Goal: Complete application form

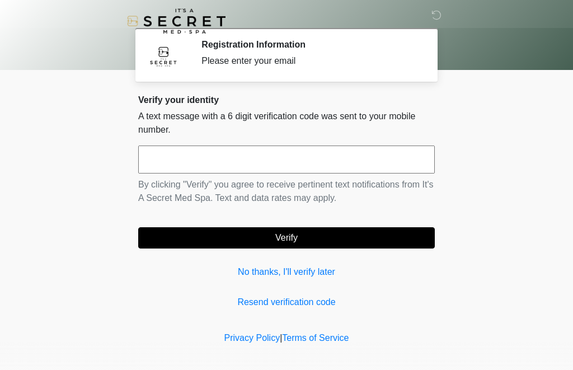
click at [382, 157] on input "text" at bounding box center [286, 160] width 297 height 28
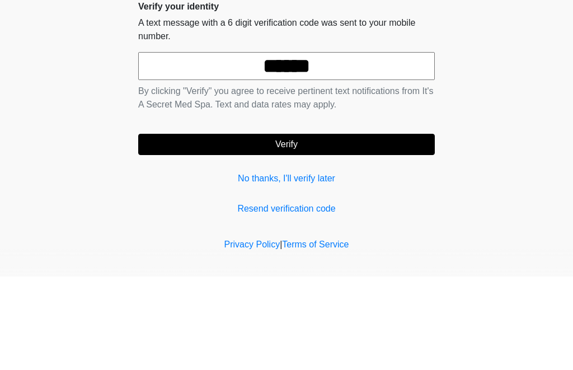
type input "******"
click at [502, 114] on body "‎ ‎ Registration Information Please enter your email Please connect to Wi-Fi no…" at bounding box center [286, 185] width 573 height 370
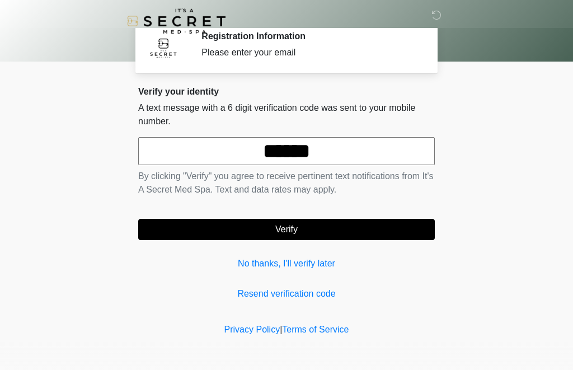
click at [377, 230] on button "Verify" at bounding box center [286, 229] width 297 height 21
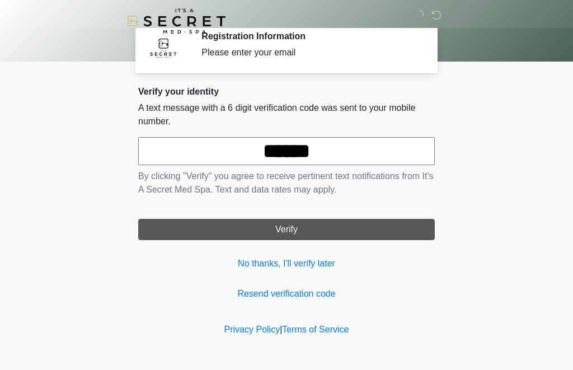
scroll to position [0, 0]
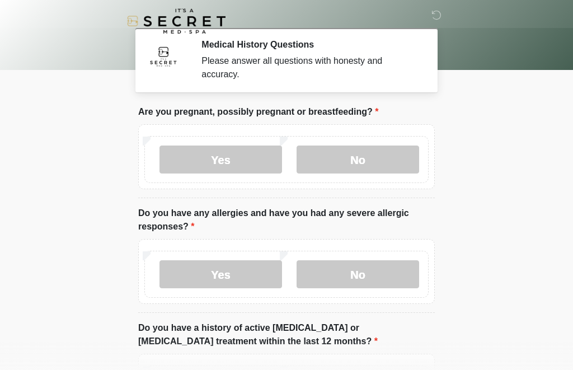
click at [395, 162] on label "No" at bounding box center [358, 160] width 123 height 28
click at [395, 275] on label "No" at bounding box center [358, 274] width 123 height 28
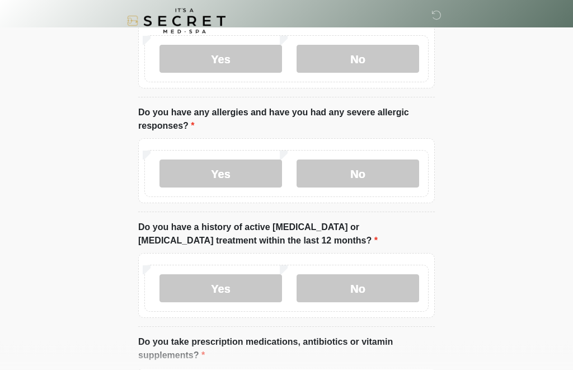
click at [386, 282] on label "No" at bounding box center [358, 289] width 123 height 28
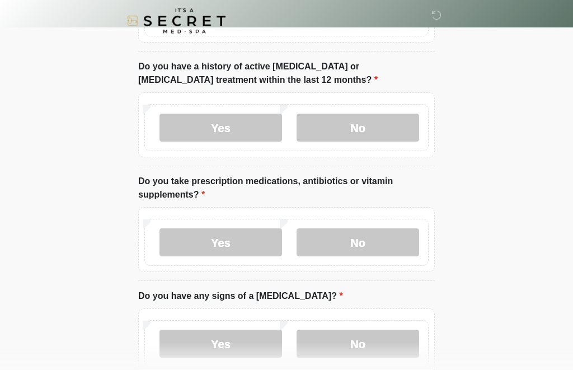
scroll to position [262, 0]
click at [254, 240] on label "Yes" at bounding box center [221, 242] width 123 height 28
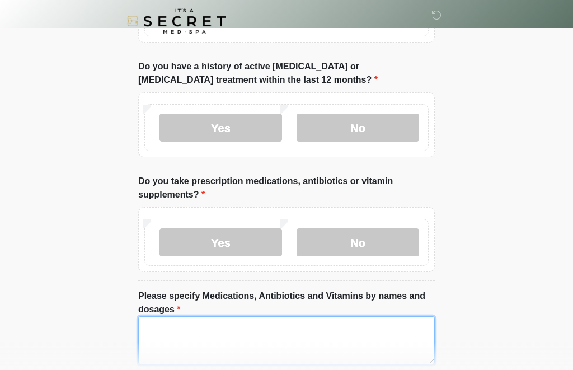
click at [303, 340] on textarea "Please specify Medications, Antibiotics and Vitamins by names and dosages" at bounding box center [286, 340] width 297 height 48
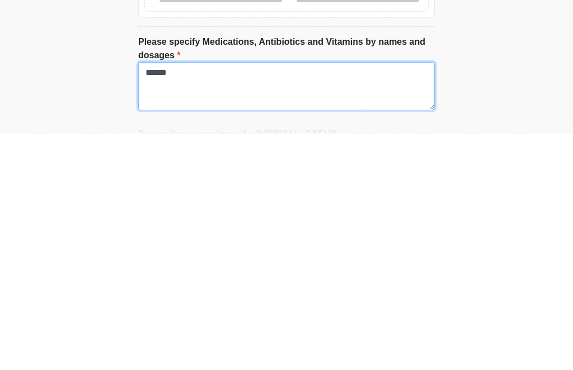
type textarea "******"
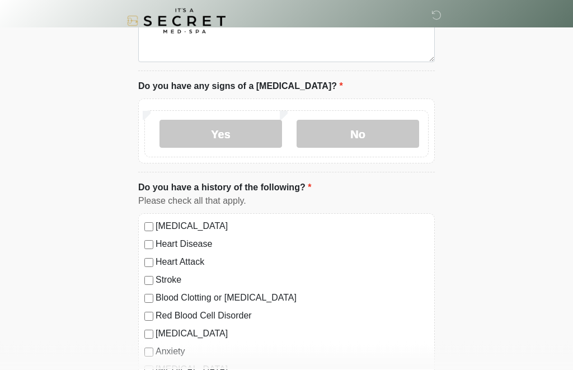
scroll to position [563, 0]
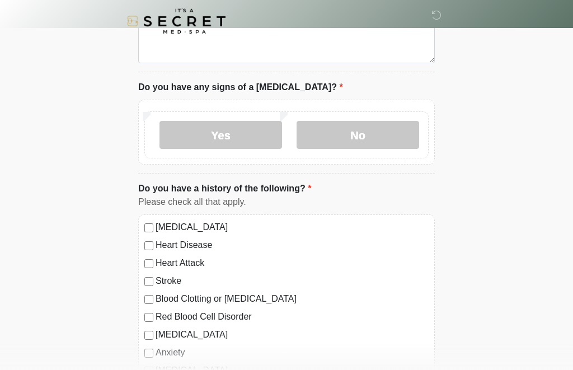
click at [399, 134] on label "No" at bounding box center [358, 135] width 123 height 28
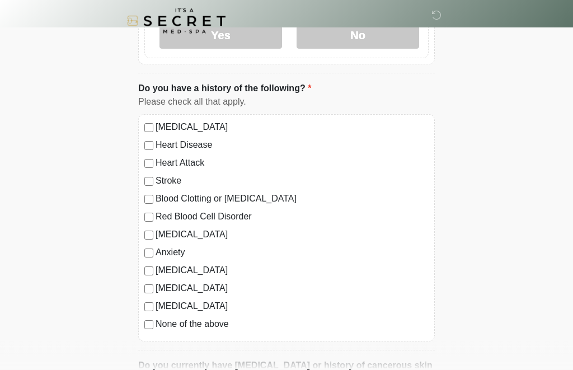
scroll to position [663, 0]
click at [185, 256] on label "Anxiety" at bounding box center [292, 252] width 273 height 13
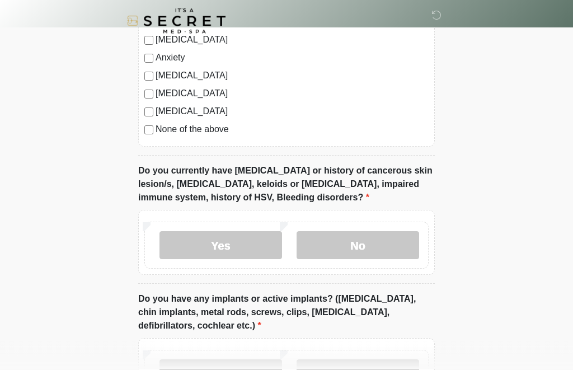
scroll to position [858, 0]
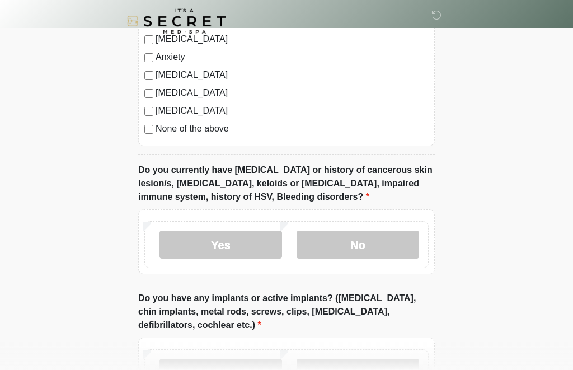
click at [358, 242] on label "No" at bounding box center [358, 245] width 123 height 28
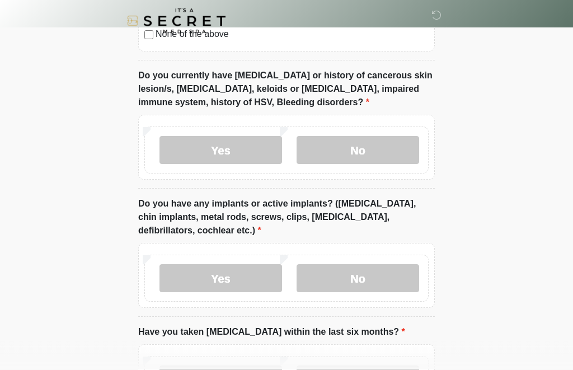
click at [258, 278] on label "Yes" at bounding box center [221, 279] width 123 height 28
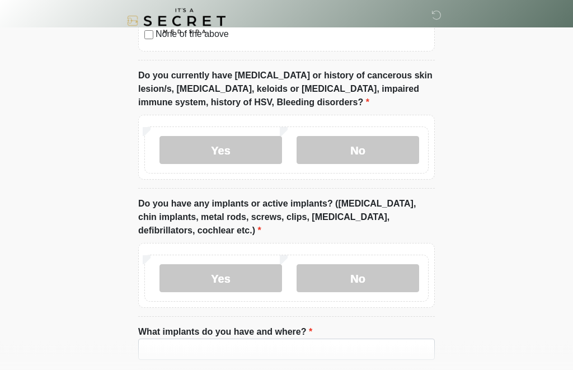
scroll to position [953, 0]
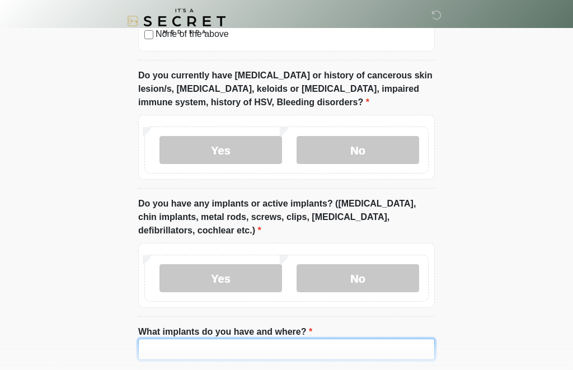
click at [301, 344] on input "What implants do you have and where?" at bounding box center [286, 349] width 297 height 21
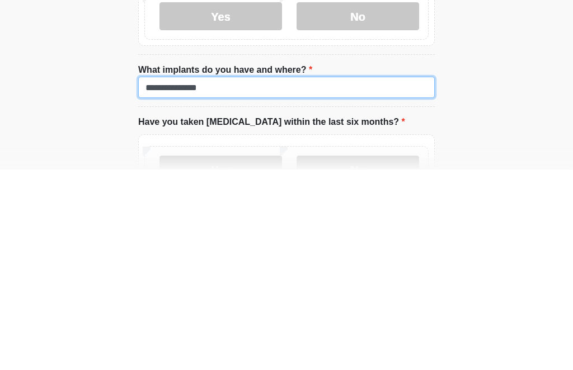
type input "**********"
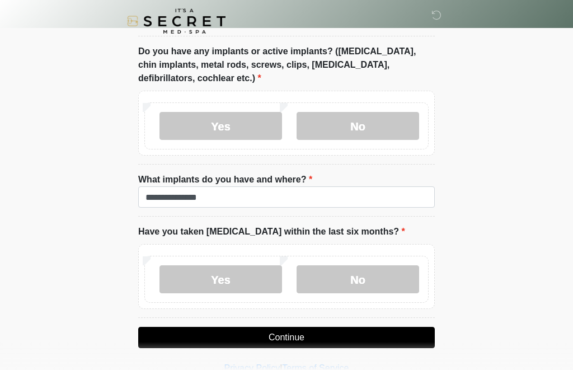
click at [339, 278] on label "No" at bounding box center [358, 279] width 123 height 28
click at [318, 337] on button "Continue" at bounding box center [286, 337] width 297 height 21
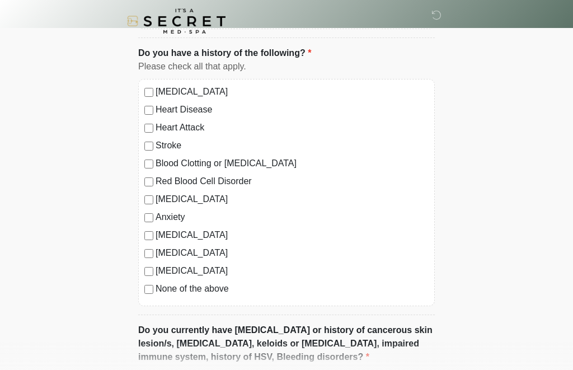
scroll to position [0, 0]
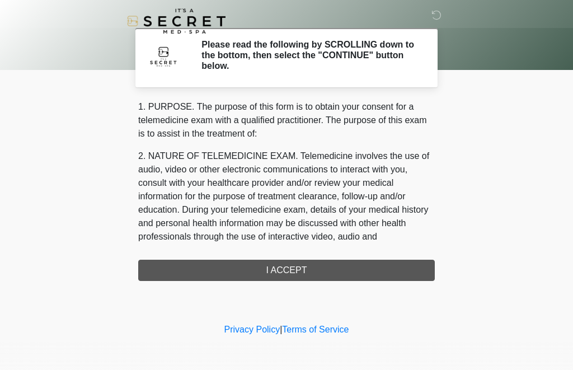
click at [349, 270] on div "1. PURPOSE. The purpose of this form is to obtain your consent for a telemedici…" at bounding box center [286, 190] width 297 height 181
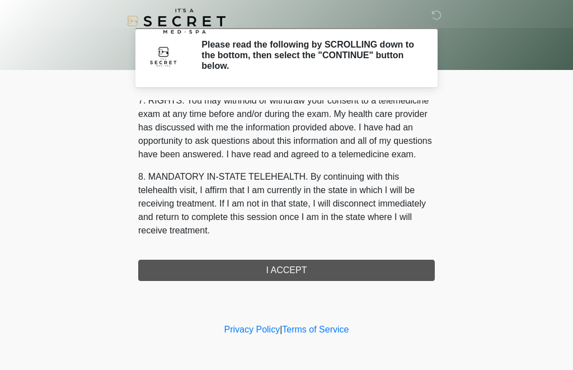
click at [328, 264] on button "I ACCEPT" at bounding box center [286, 270] width 297 height 21
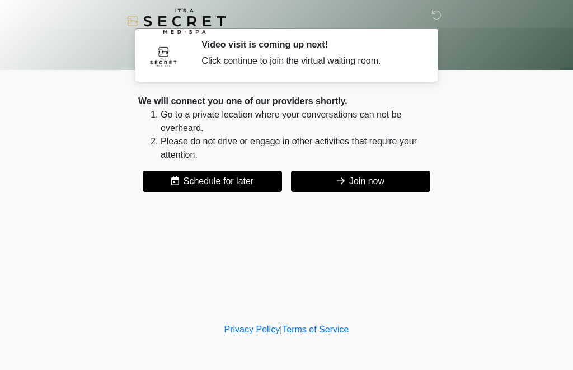
click at [401, 181] on button "Join now" at bounding box center [360, 181] width 139 height 21
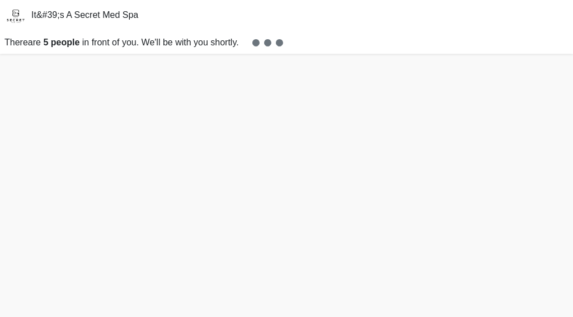
scroll to position [3, 0]
